Goal: Task Accomplishment & Management: Manage account settings

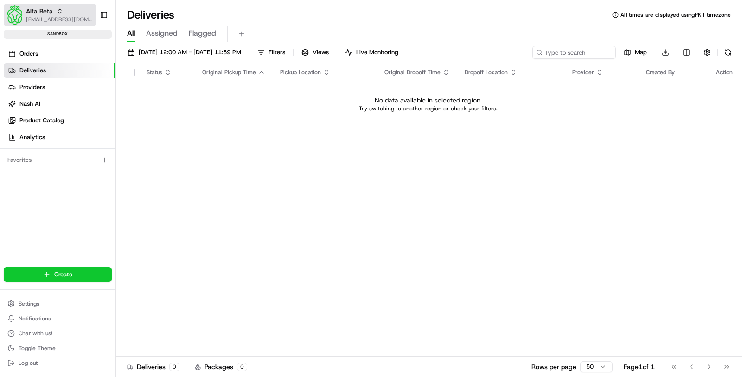
click at [54, 17] on span "[EMAIL_ADDRESS][DOMAIN_NAME]" at bounding box center [59, 19] width 66 height 7
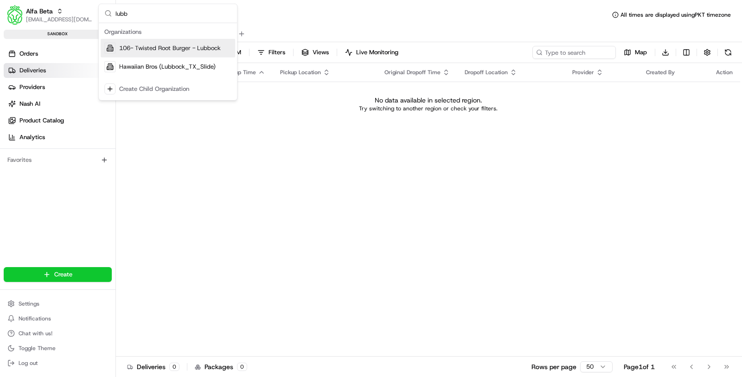
type input "lubb"
click at [174, 47] on span "106- Twisted Root Burger - Lubbock" at bounding box center [170, 48] width 102 height 8
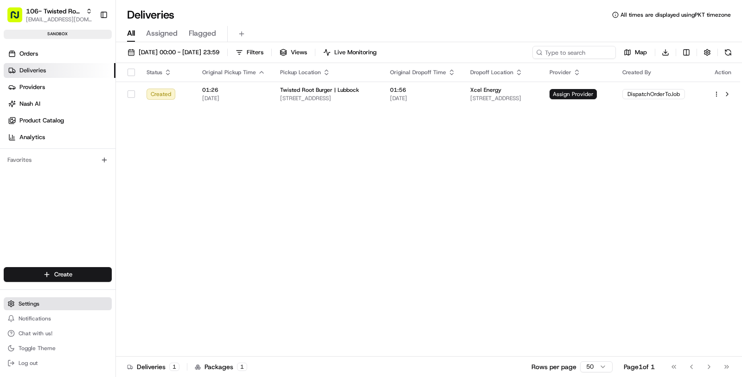
click at [28, 305] on span "Settings" at bounding box center [29, 303] width 21 height 7
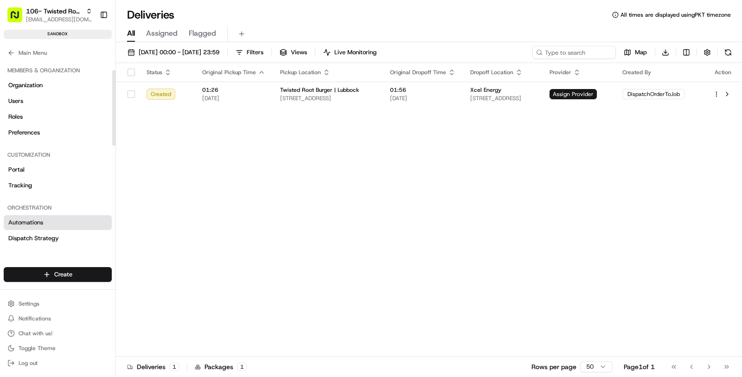
scroll to position [294, 0]
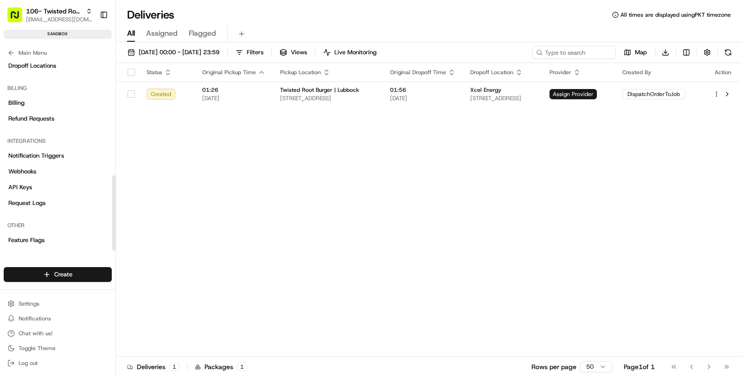
click at [33, 248] on div "Other Feature Flags" at bounding box center [57, 232] width 115 height 37
click at [33, 233] on link "Feature Flags" at bounding box center [58, 240] width 108 height 15
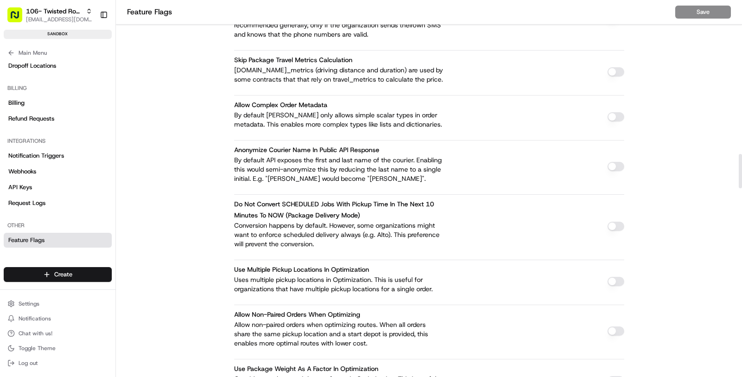
scroll to position [917, 0]
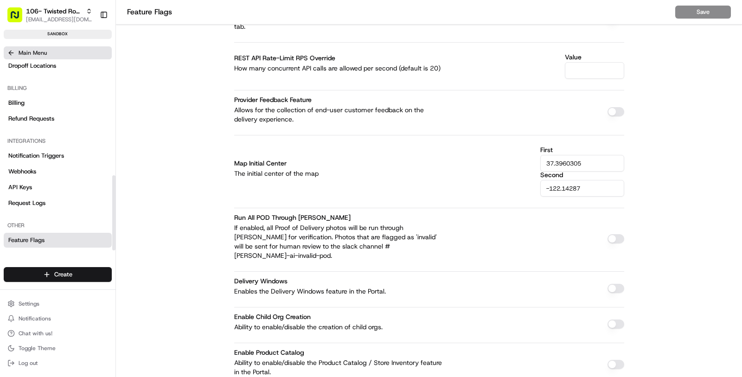
click at [23, 50] on span "Main Menu" at bounding box center [33, 52] width 28 height 7
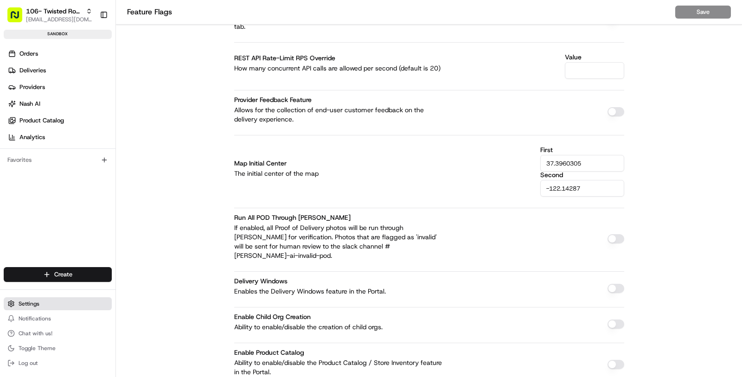
click at [39, 304] on button "Settings" at bounding box center [58, 303] width 108 height 13
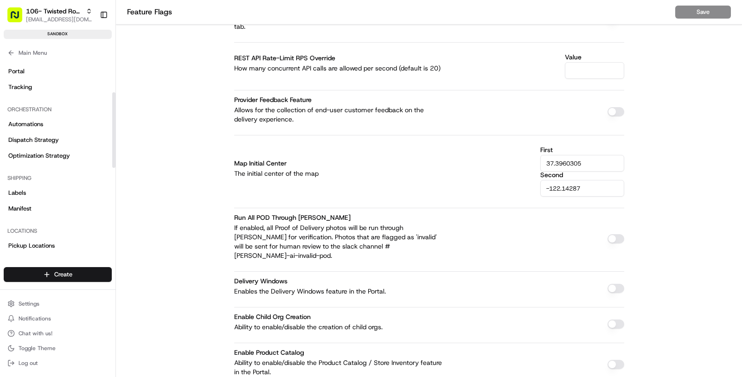
scroll to position [83, 0]
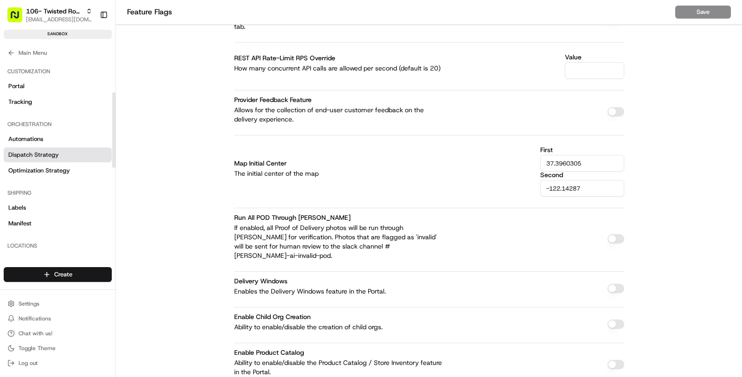
click at [38, 159] on link "Dispatch Strategy" at bounding box center [58, 154] width 108 height 15
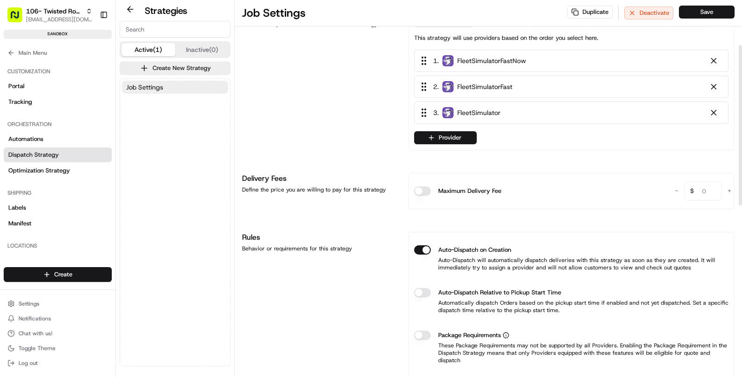
scroll to position [141, 0]
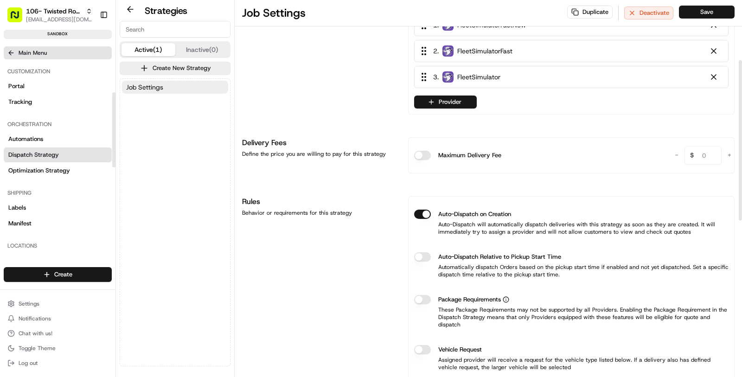
click at [43, 54] on span "Main Menu" at bounding box center [33, 52] width 28 height 7
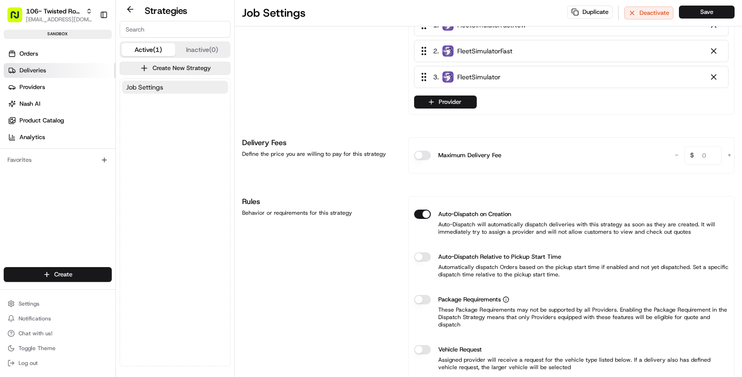
click at [52, 65] on link "Deliveries" at bounding box center [60, 70] width 112 height 15
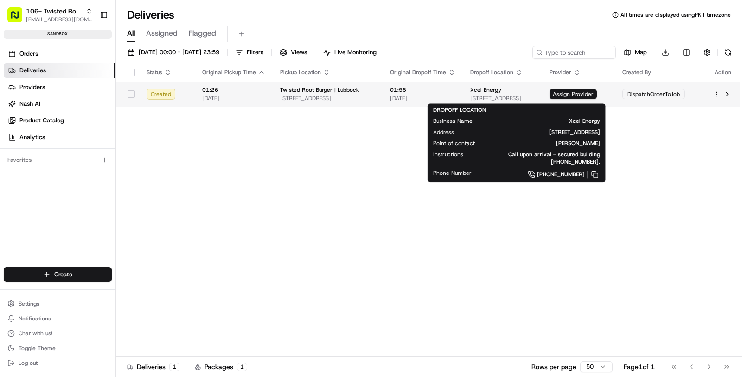
click at [506, 95] on span "4201 Frankford Ave, Lubbock, TX 79407, USA" at bounding box center [502, 98] width 64 height 7
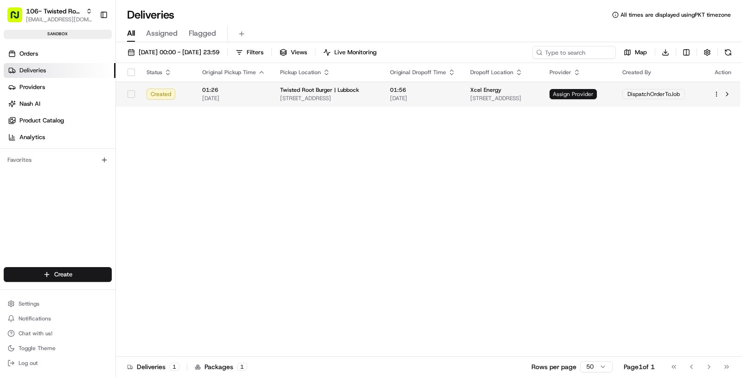
click at [597, 97] on span "Assign Provider" at bounding box center [573, 94] width 47 height 10
click at [65, 100] on link "Nash AI" at bounding box center [60, 103] width 112 height 15
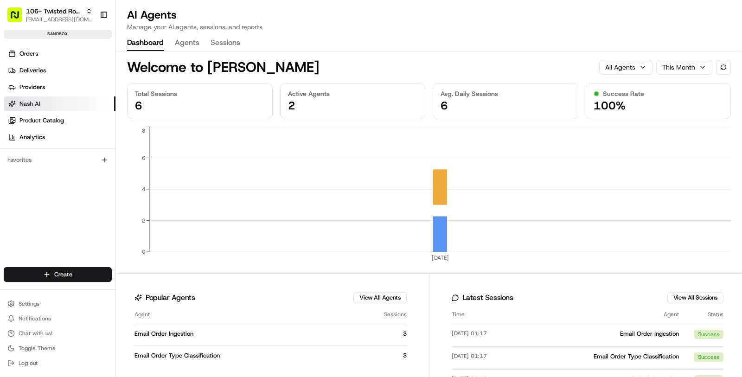
click at [197, 44] on button "Agents" at bounding box center [187, 43] width 25 height 16
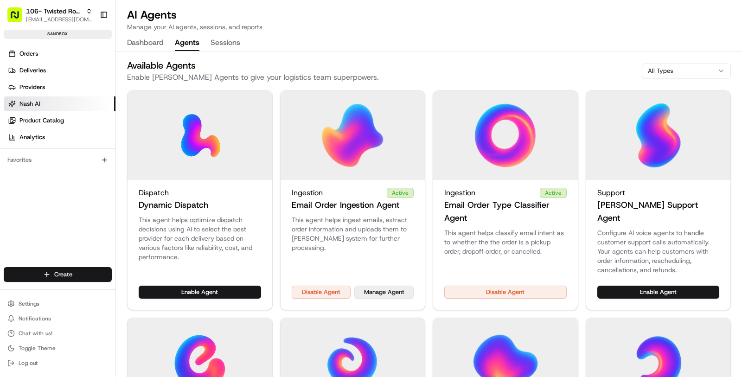
click at [381, 286] on button "Manage Agent" at bounding box center [383, 292] width 59 height 13
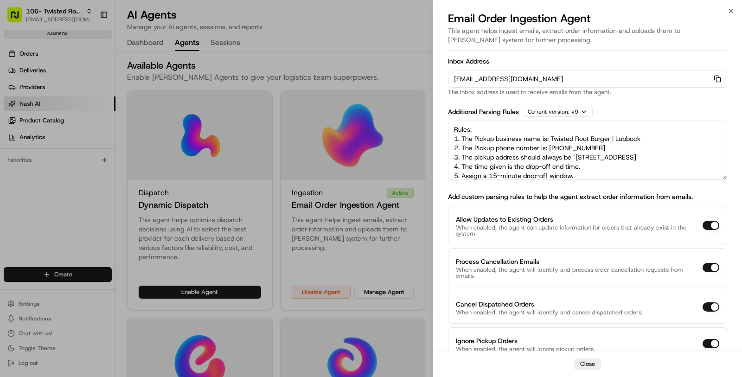
click at [723, 79] on div "orders-ingest+org_4ioLtA+sandbox_4e099@usenash.com Copy orders-ingest+org_4ioLt…" at bounding box center [587, 79] width 279 height 18
click at [721, 79] on div "orders-ingest+org_4ioLtA+sandbox_4e099@usenash.com Copy orders-ingest+org_4ioLt…" at bounding box center [587, 79] width 279 height 18
click at [717, 79] on icon "button" at bounding box center [717, 78] width 7 height 7
click at [332, 235] on div at bounding box center [371, 188] width 742 height 377
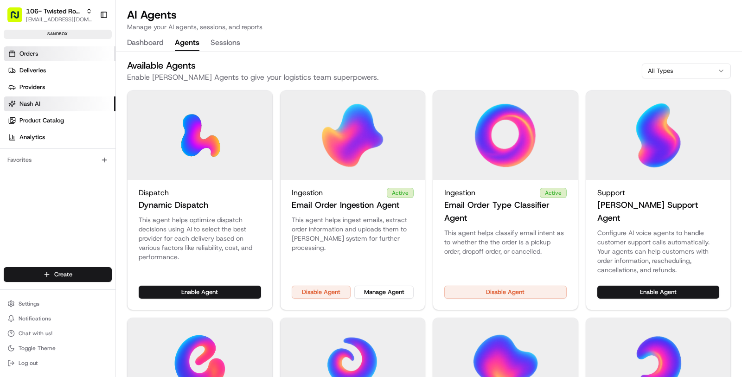
click at [64, 55] on link "Orders" at bounding box center [60, 53] width 112 height 15
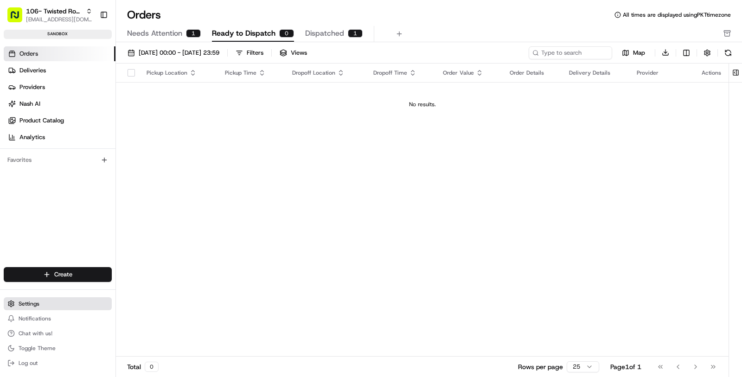
click at [40, 305] on button "Settings" at bounding box center [58, 303] width 108 height 13
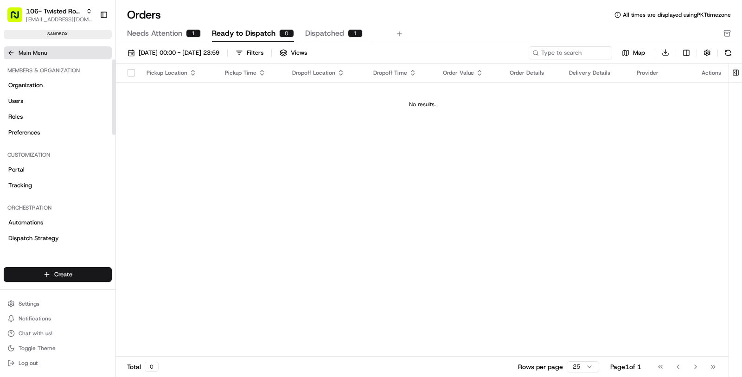
click at [36, 54] on span "Main Menu" at bounding box center [33, 52] width 28 height 7
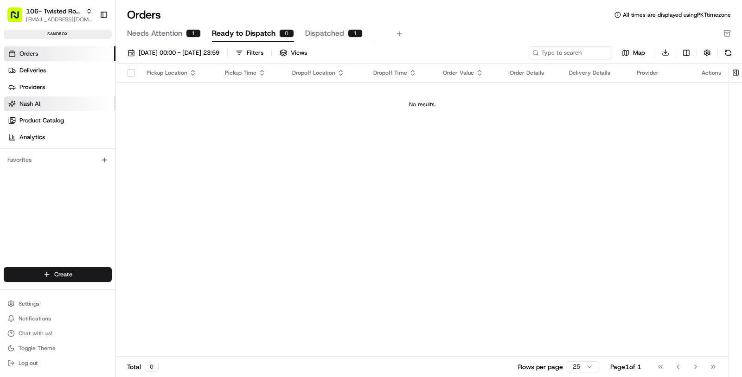
click at [49, 105] on link "Nash AI" at bounding box center [60, 103] width 112 height 15
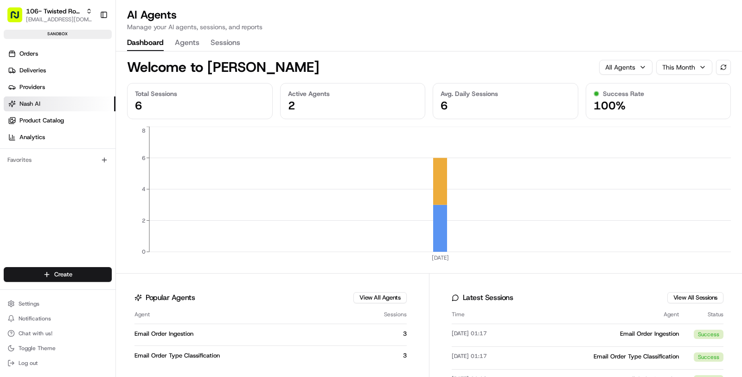
click at [187, 44] on button "Agents" at bounding box center [187, 43] width 25 height 16
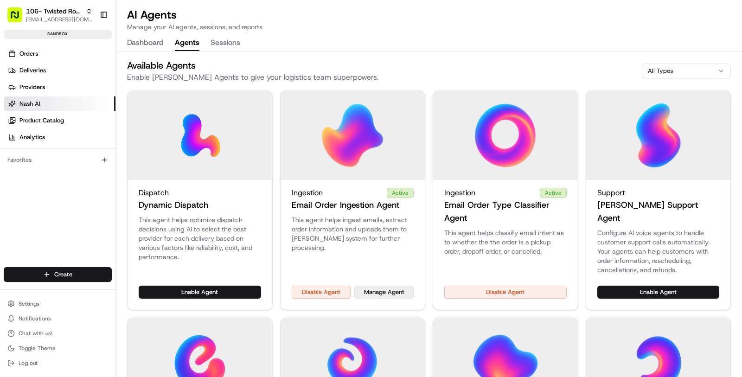
click at [406, 286] on button "Manage Agent" at bounding box center [383, 292] width 59 height 13
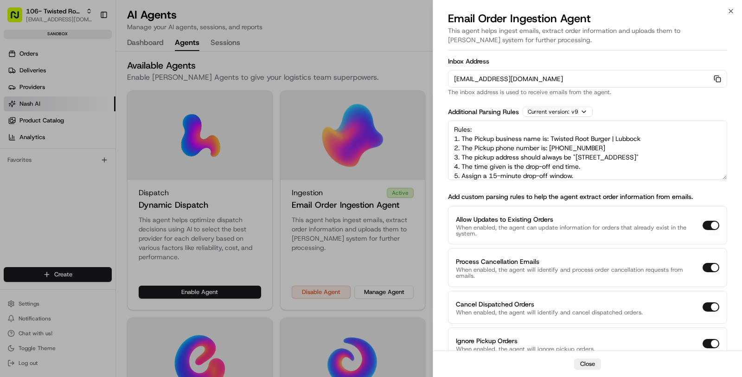
click at [714, 77] on icon "button" at bounding box center [717, 78] width 7 height 7
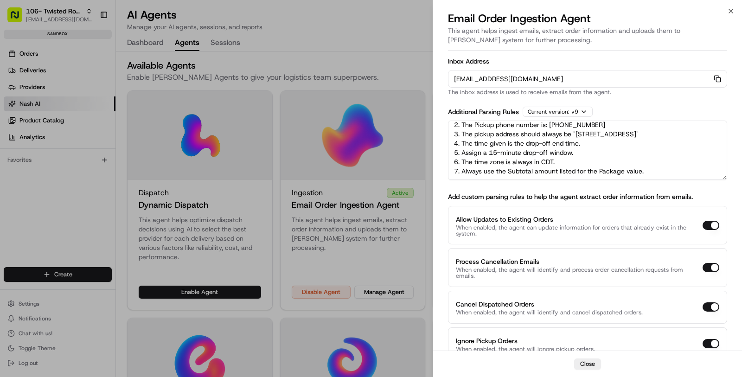
scroll to position [6, 0]
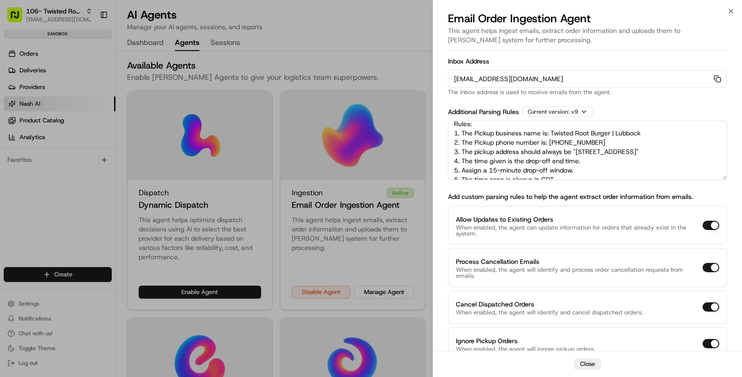
drag, startPoint x: 719, startPoint y: 150, endPoint x: 439, endPoint y: 133, distance: 280.6
click at [439, 133] on div "Inbox Address orders-ingest+org_4ioLtA+sandbox_4e099@usenash.com Copy orders-in…" at bounding box center [587, 219] width 309 height 342
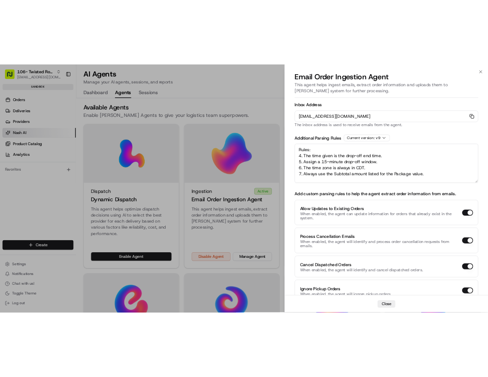
scroll to position [36, 0]
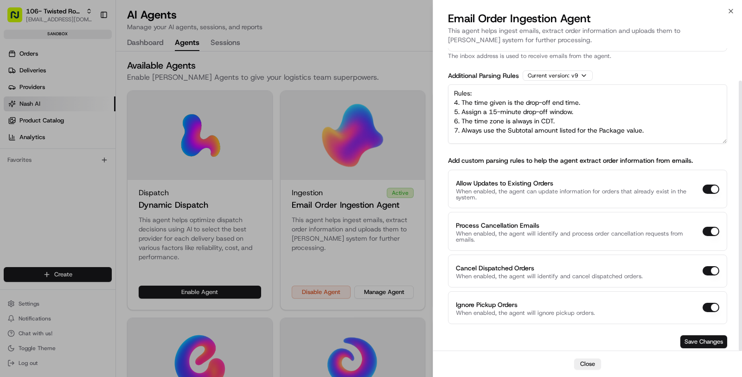
type textarea "Rules: 4. The time given is the drop-off end time. 5. Assign a 15-minute drop-o…"
click at [697, 345] on button "Save Changes" at bounding box center [703, 341] width 47 height 13
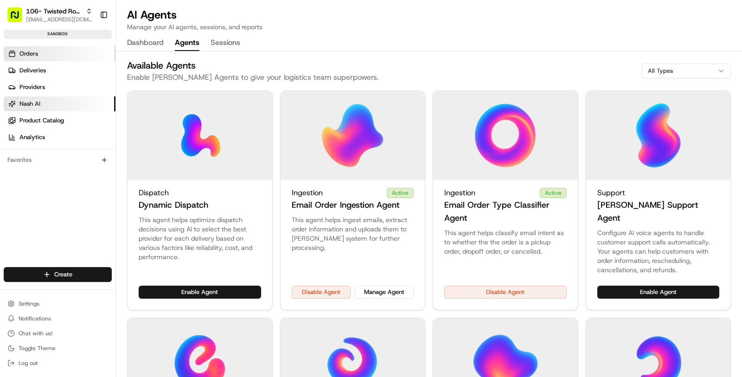
click at [47, 55] on link "Orders" at bounding box center [60, 53] width 112 height 15
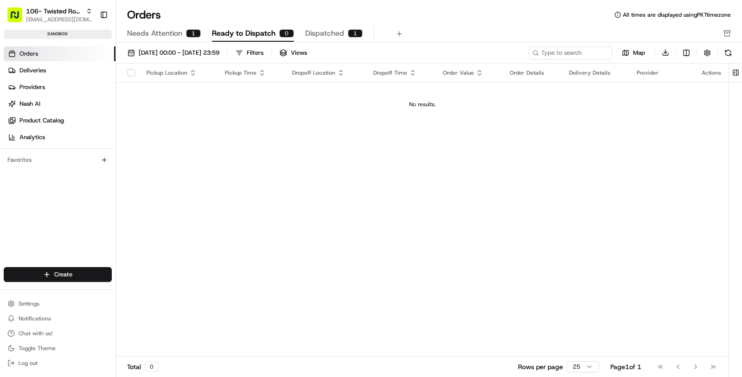
click at [266, 37] on span "Ready to Dispatch" at bounding box center [244, 33] width 64 height 11
click at [729, 50] on button at bounding box center [728, 52] width 13 height 13
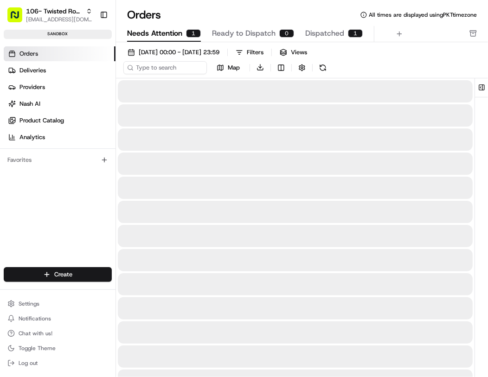
click at [172, 34] on span "Needs Attention" at bounding box center [154, 33] width 55 height 11
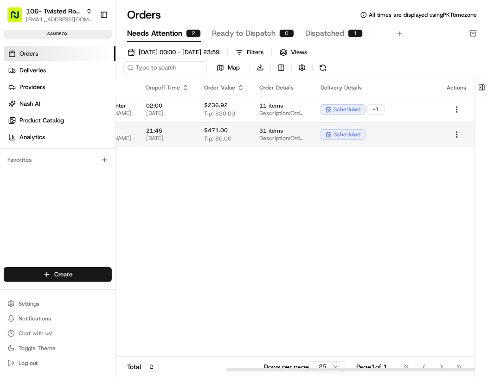
scroll to position [0, 328]
click at [255, 128] on td "31 items Description: Order includes Build Your Own Burger Bar (Beef & Chicken)…" at bounding box center [282, 134] width 61 height 25
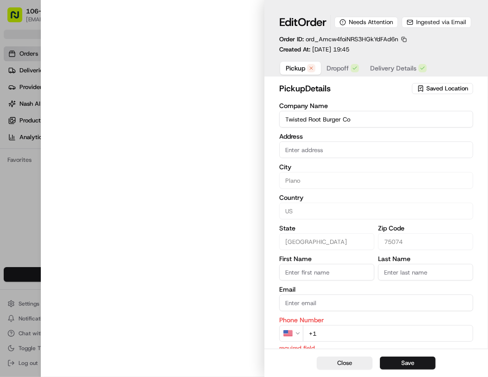
type input "#114 - Twisted Root Burger Co - 1212 14th St Plano, TX 75074"
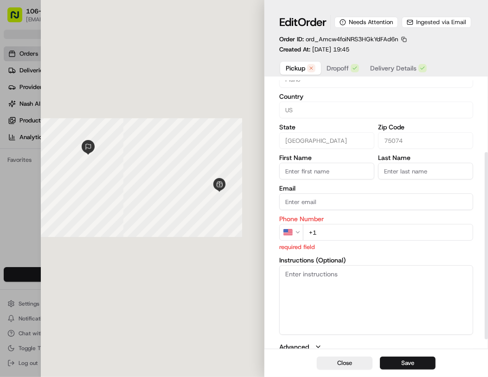
scroll to position [109, 0]
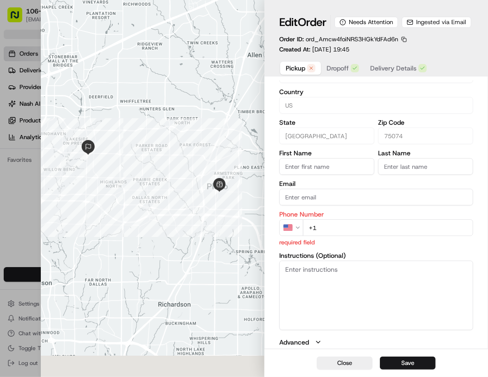
click at [336, 224] on input "+1" at bounding box center [388, 227] width 170 height 17
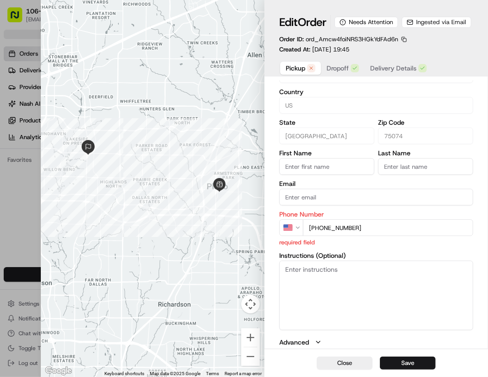
type input "+1 571 216 8223"
click at [378, 226] on input "+1 571 216 8223" at bounding box center [388, 227] width 170 height 17
click at [371, 288] on textarea "Instructions (Optional)" at bounding box center [376, 296] width 194 height 70
click at [397, 367] on button "Save" at bounding box center [408, 363] width 56 height 13
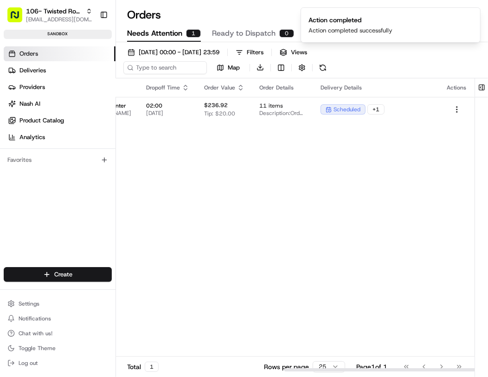
scroll to position [0, 316]
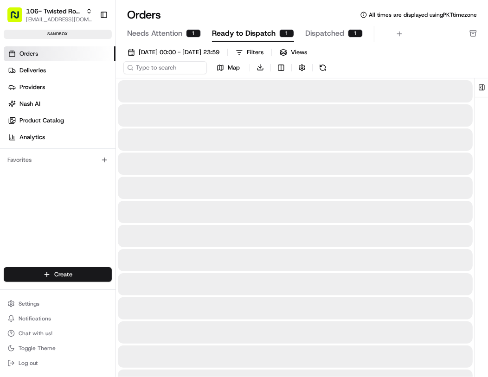
click at [259, 38] on span "Ready to Dispatch" at bounding box center [244, 33] width 64 height 11
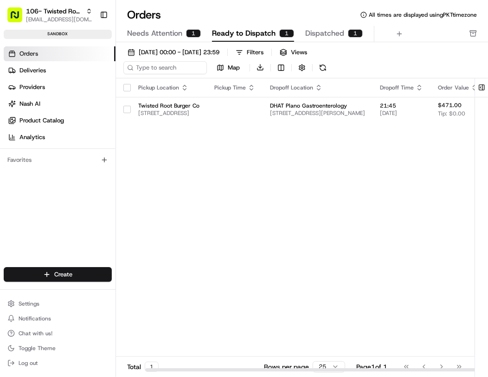
scroll to position [0, 374]
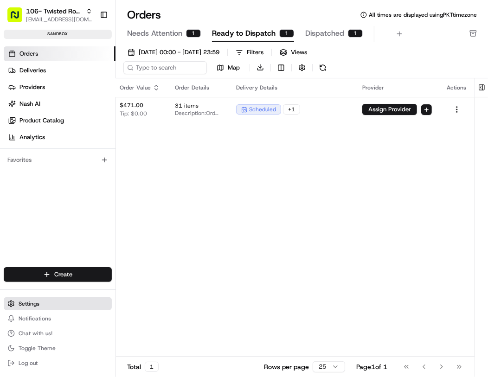
click at [45, 301] on button "Settings" at bounding box center [58, 303] width 108 height 13
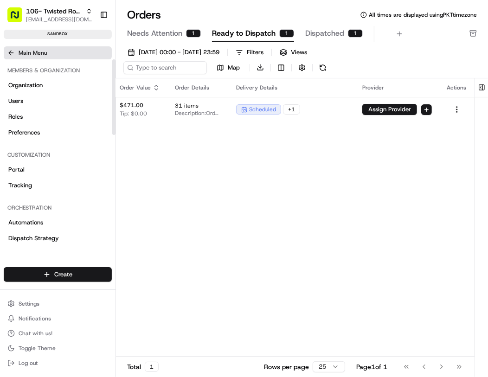
click at [44, 54] on span "Main Menu" at bounding box center [33, 52] width 28 height 7
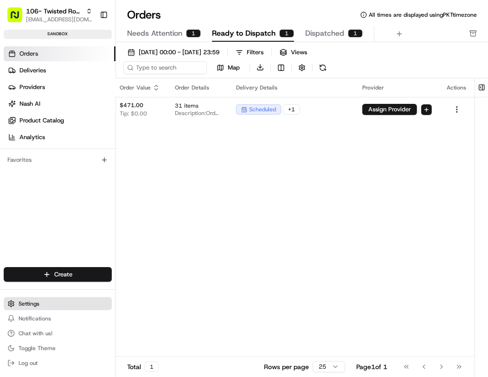
click at [47, 305] on button "Settings" at bounding box center [58, 303] width 108 height 13
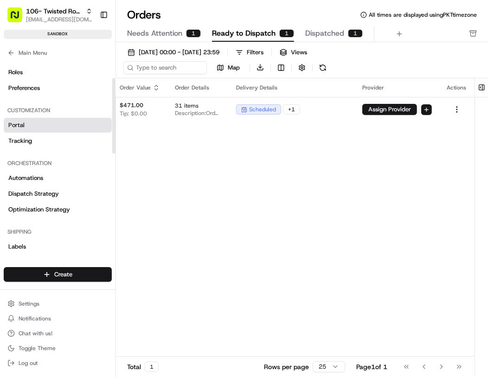
scroll to position [65, 0]
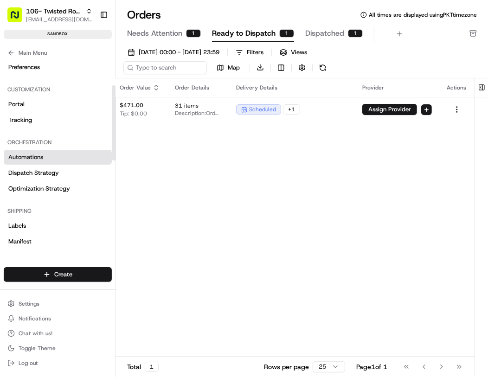
drag, startPoint x: 50, startPoint y: 150, endPoint x: 52, endPoint y: 155, distance: 6.2
click at [50, 150] on link "Automations" at bounding box center [58, 157] width 108 height 15
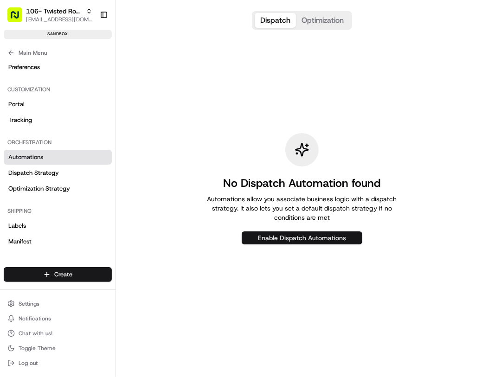
click at [276, 238] on button "Enable Dispatch Automations" at bounding box center [302, 237] width 121 height 13
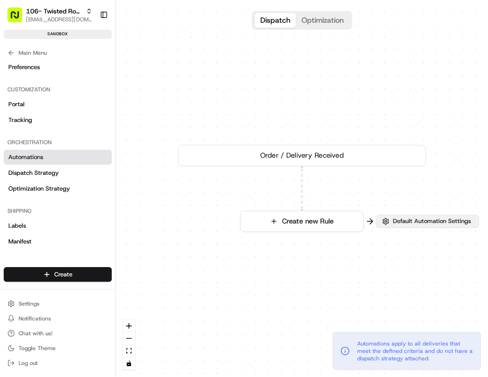
click at [411, 222] on span "Default Automation Settings" at bounding box center [432, 221] width 82 height 8
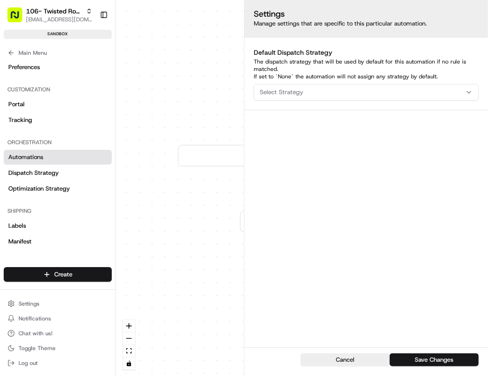
click at [389, 89] on div "Default Dispatch Strategy The dispatch strategy that will be used by default fo…" at bounding box center [365, 74] width 243 height 72
click at [365, 90] on div "Select Strategy" at bounding box center [366, 92] width 220 height 8
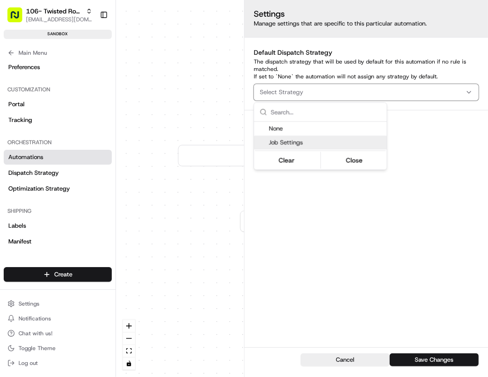
click at [341, 144] on span "Job Settings" at bounding box center [326, 143] width 114 height 8
click at [412, 361] on span "Automations apply to all deliveries that meet the defined criteria and do not h…" at bounding box center [415, 351] width 116 height 22
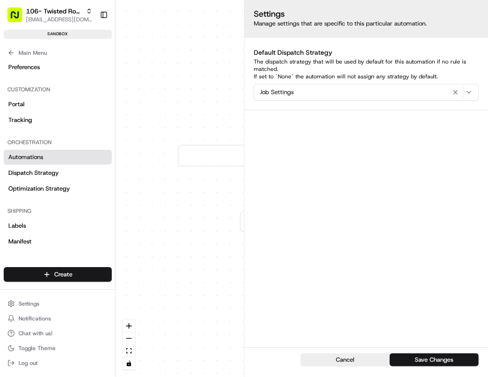
click at [412, 361] on button "Save Changes" at bounding box center [434, 359] width 89 height 13
click at [169, 156] on div "0 Order / Delivery Received Create new Rule" at bounding box center [302, 188] width 372 height 377
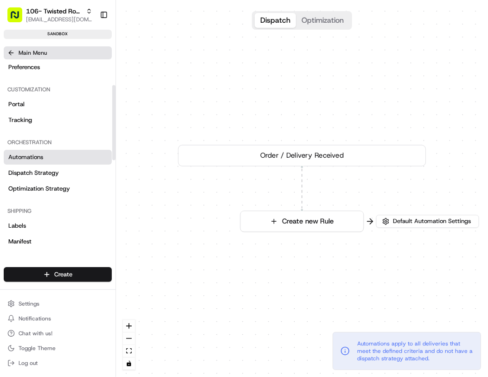
click at [46, 53] on span "Main Menu" at bounding box center [33, 52] width 28 height 7
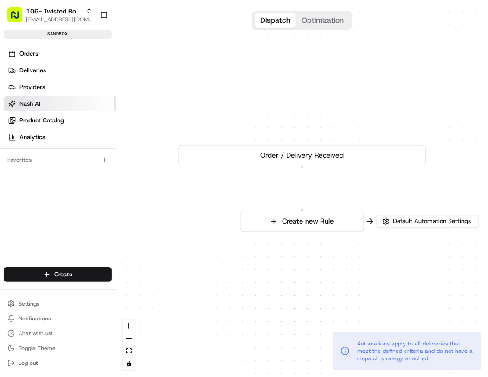
click at [37, 107] on span "Nash AI" at bounding box center [29, 104] width 21 height 8
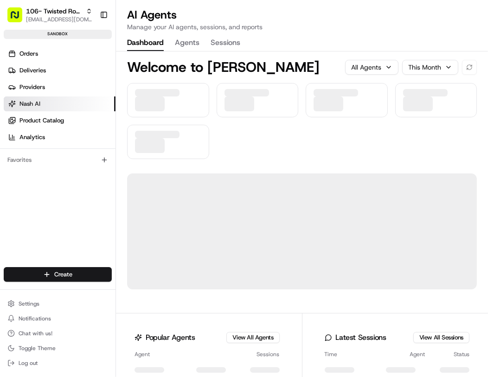
click at [177, 44] on button "Agents" at bounding box center [187, 43] width 25 height 16
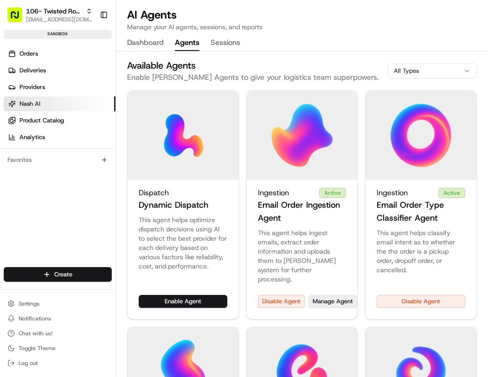
click at [334, 295] on button "Manage Agent" at bounding box center [332, 301] width 49 height 13
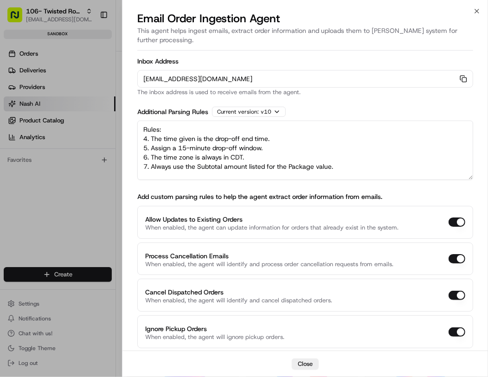
click at [395, 171] on textarea "Rules: 4. The time given is the drop-off end time. 5. Assign a 15-minute drop-o…" at bounding box center [305, 150] width 336 height 59
click at [382, 166] on textarea "Rules: 4. The time given is the drop-off end time. 5. Assign a 15-minute drop-o…" at bounding box center [305, 150] width 336 height 59
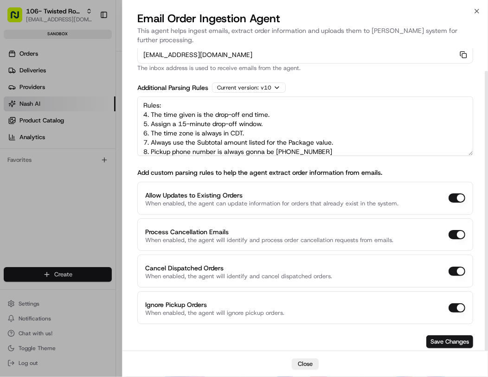
type textarea "Rules: 4. The time given is the drop-off end time. 5. Assign a 15-minute drop-o…"
click at [424, 339] on div "Save Changes" at bounding box center [305, 341] width 336 height 13
click at [434, 339] on button "Save Changes" at bounding box center [449, 341] width 47 height 13
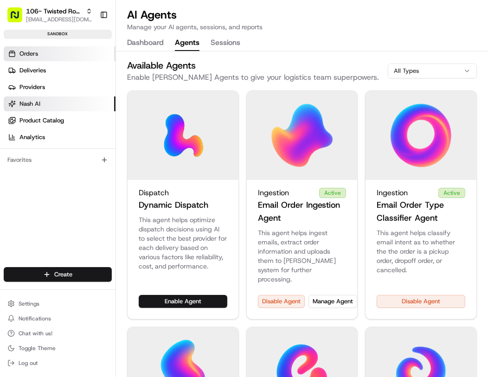
click at [66, 52] on link "Orders" at bounding box center [60, 53] width 112 height 15
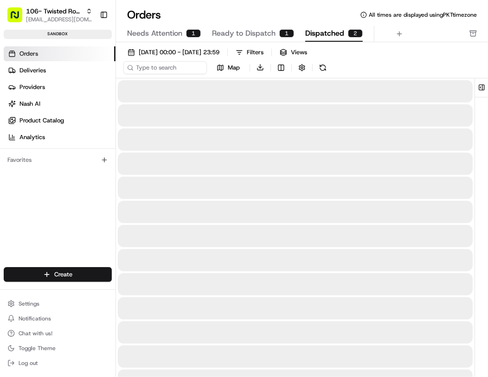
click at [306, 32] on span "Dispatched" at bounding box center [324, 33] width 39 height 11
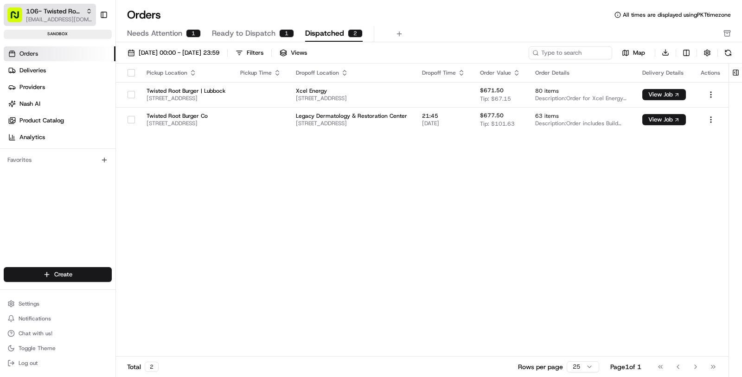
click at [44, 12] on span "106- Twisted Root Burger - Lubbock" at bounding box center [54, 10] width 56 height 9
